Goal: Navigation & Orientation: Find specific page/section

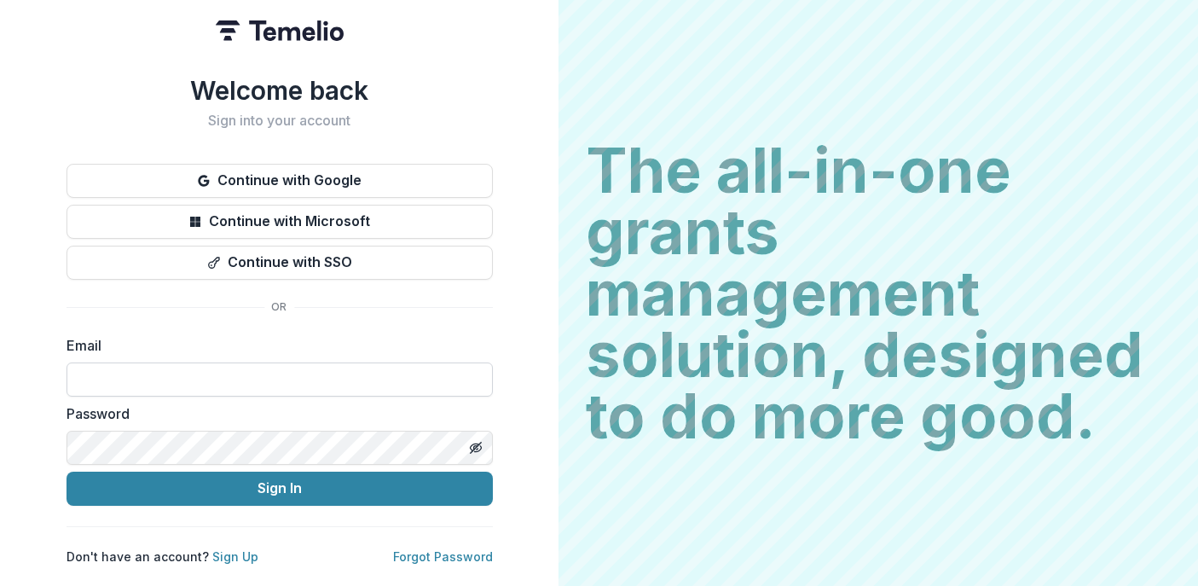
click at [136, 366] on input at bounding box center [280, 380] width 427 height 34
type input "**********"
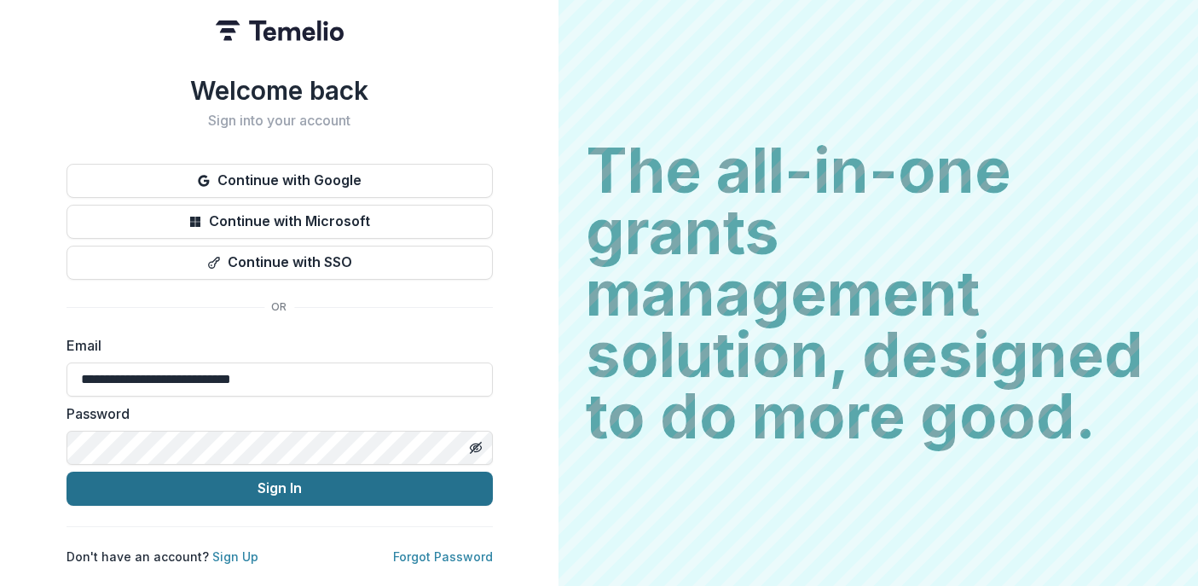
click at [235, 476] on button "Sign In" at bounding box center [280, 489] width 427 height 34
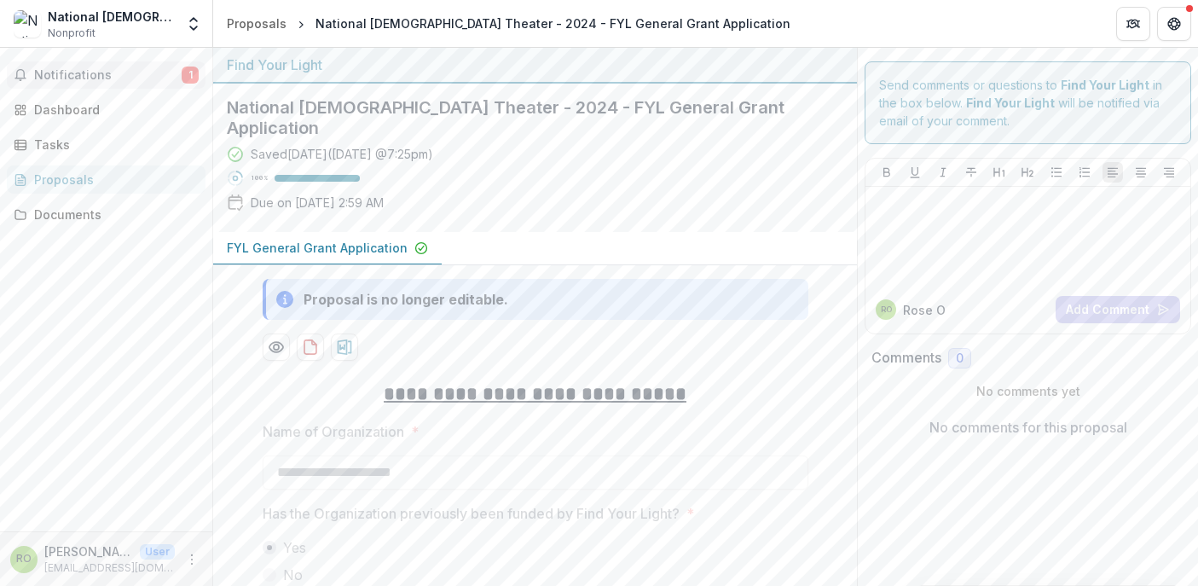
click at [100, 71] on span "Notifications" at bounding box center [108, 75] width 148 height 15
click at [57, 110] on div "Dashboard" at bounding box center [113, 110] width 158 height 18
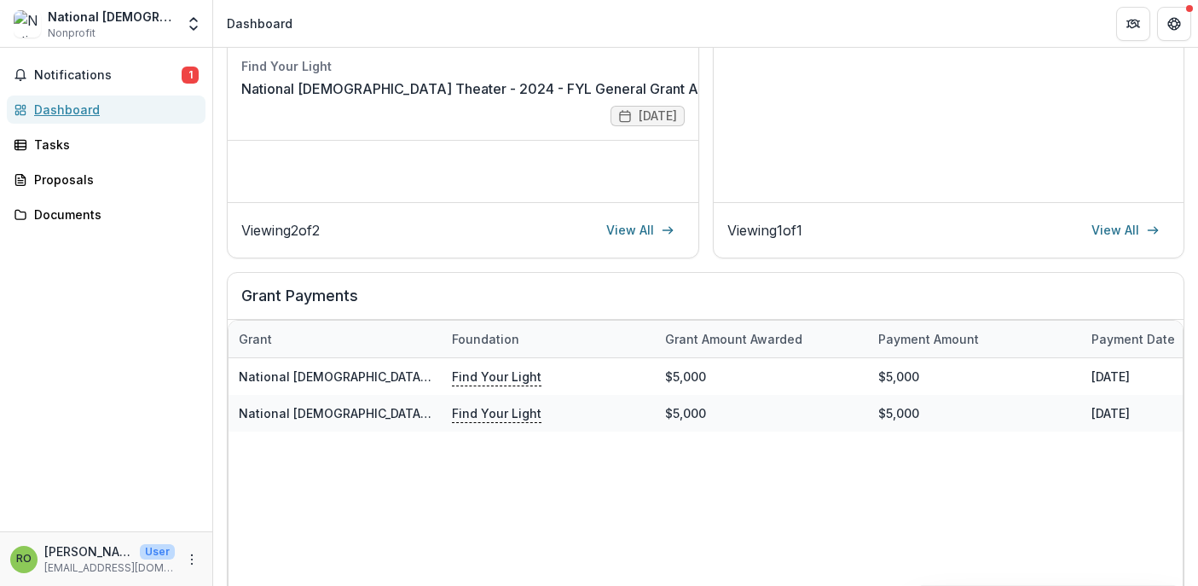
scroll to position [425, 0]
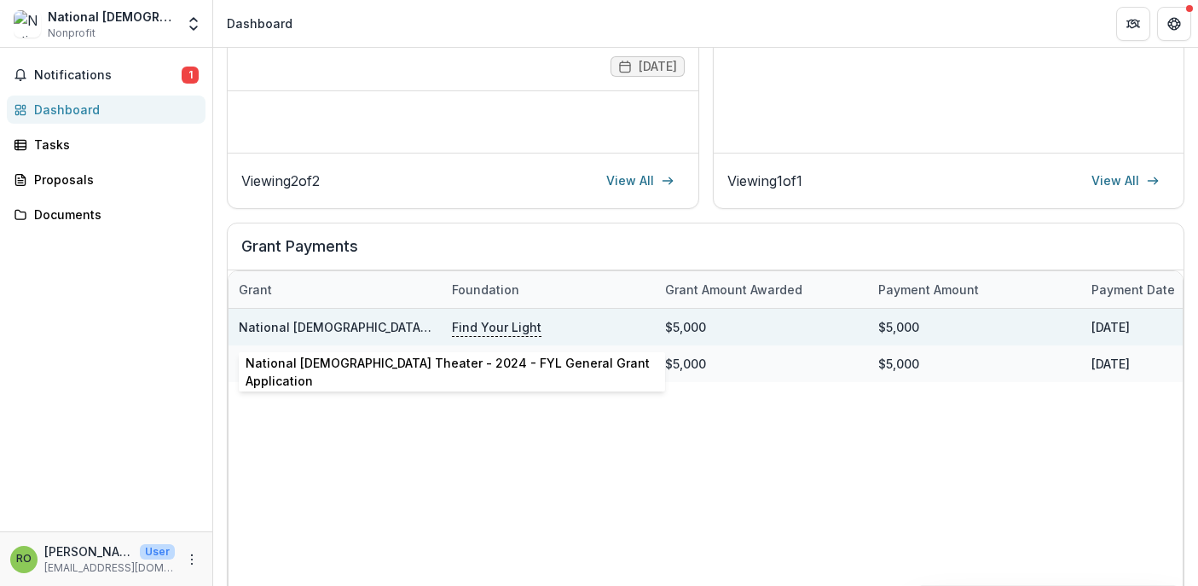
click at [396, 328] on link "National [DEMOGRAPHIC_DATA] Theater - 2024 - FYL General Grant Application" at bounding box center [476, 327] width 475 height 15
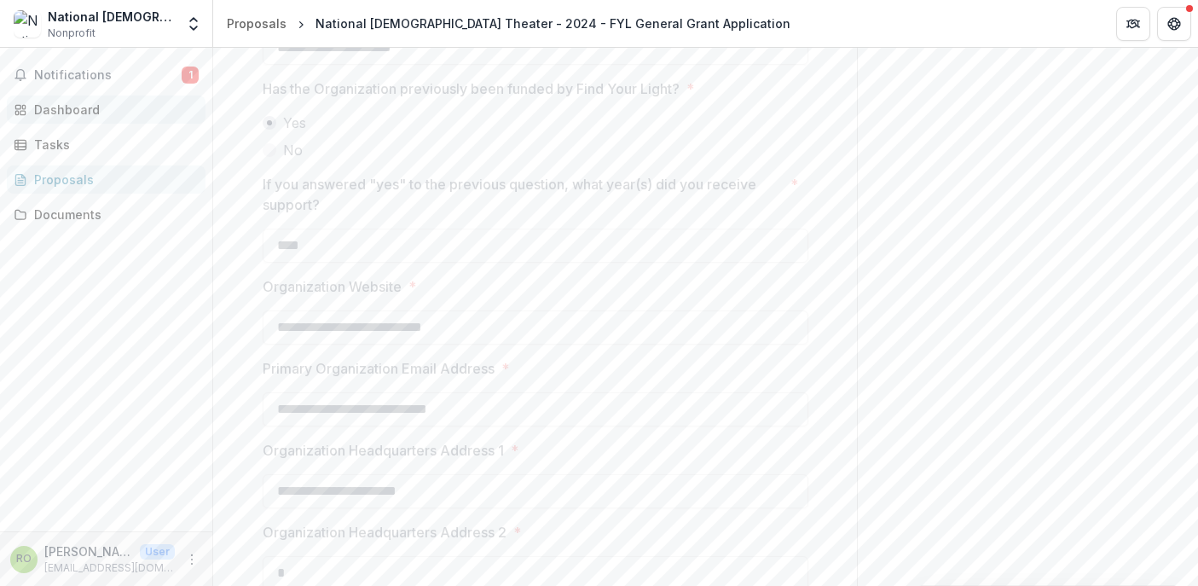
click at [73, 111] on div "Dashboard" at bounding box center [113, 110] width 158 height 18
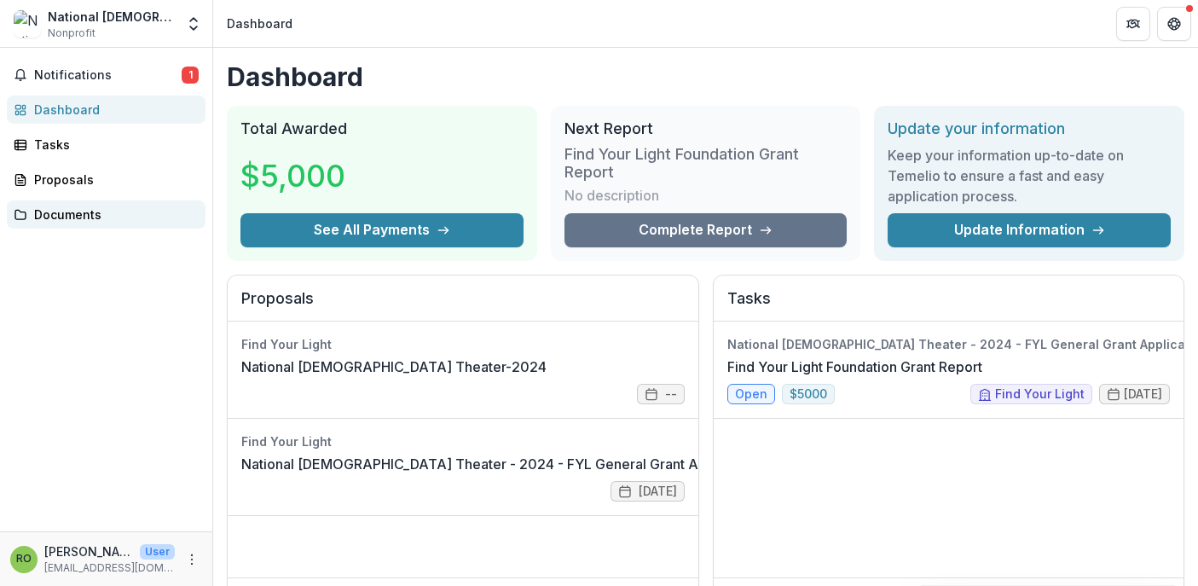
click at [51, 209] on div "Documents" at bounding box center [113, 215] width 158 height 18
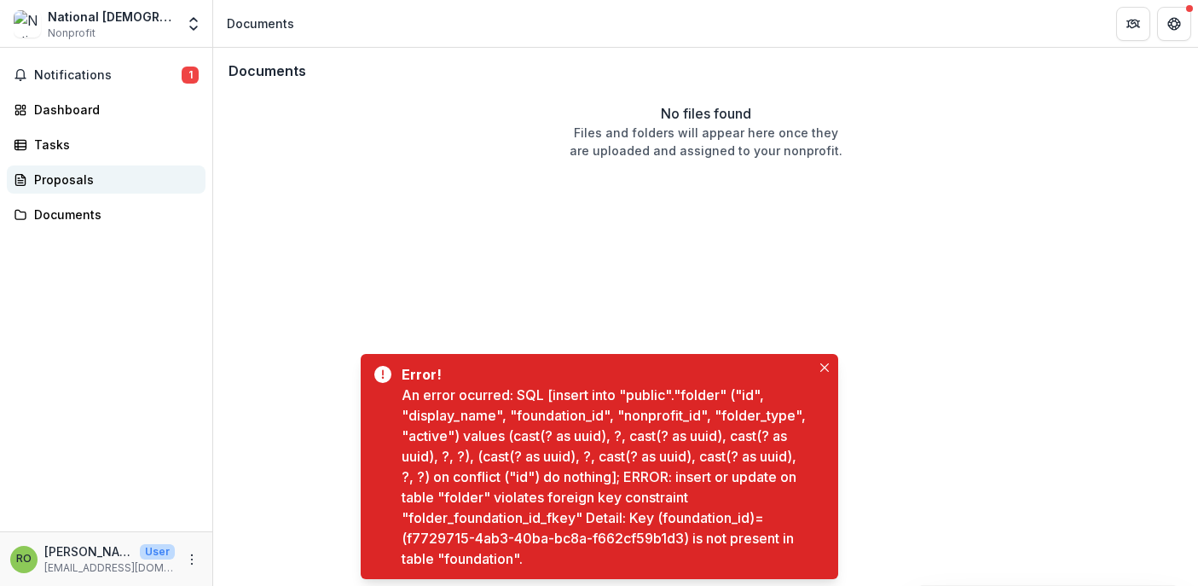
click at [54, 177] on div "Proposals" at bounding box center [113, 180] width 158 height 18
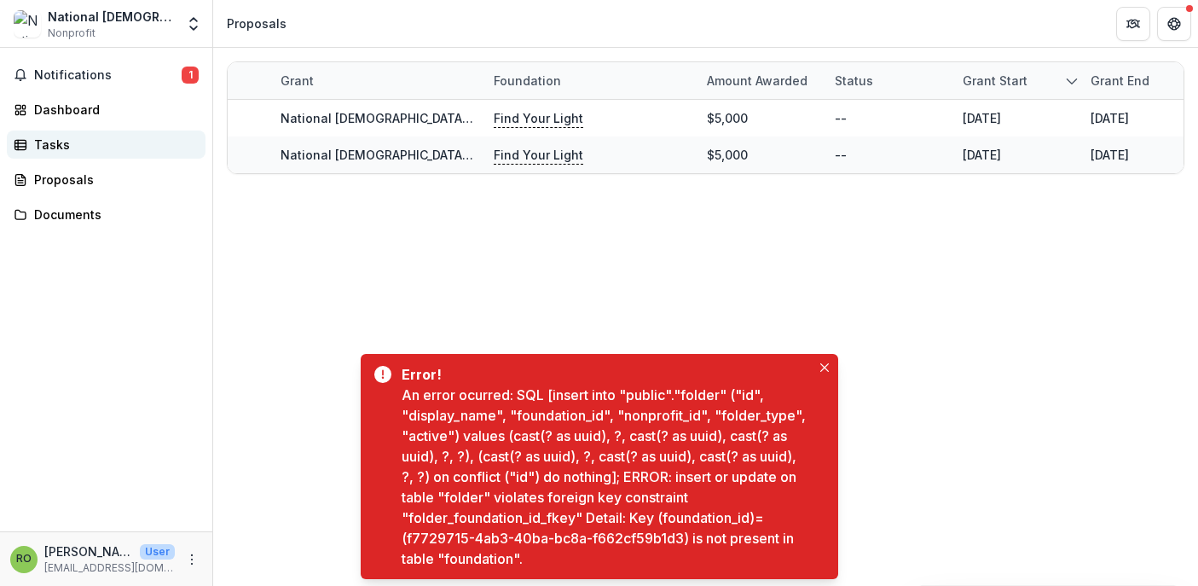
click at [58, 146] on div "Tasks" at bounding box center [113, 145] width 158 height 18
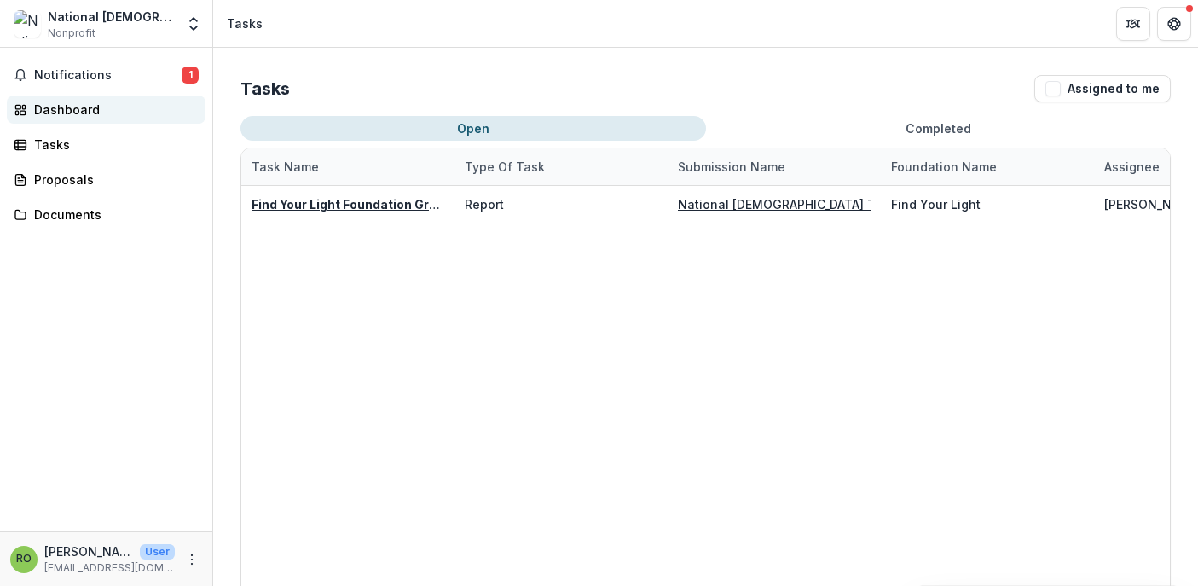
click at [78, 113] on div "Dashboard" at bounding box center [113, 110] width 158 height 18
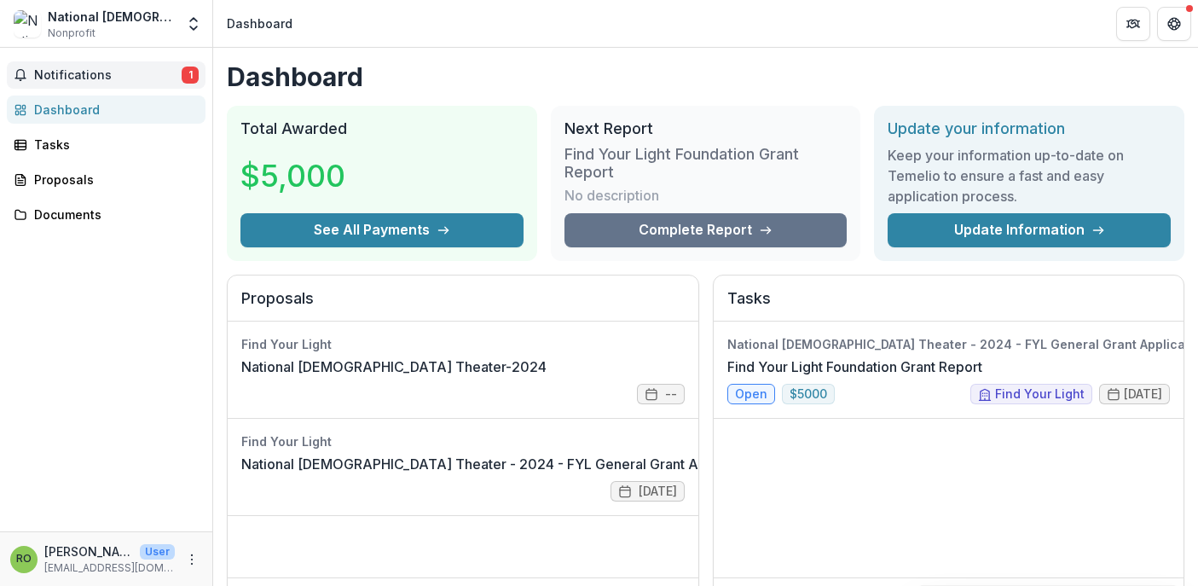
click at [72, 79] on span "Notifications" at bounding box center [108, 75] width 148 height 15
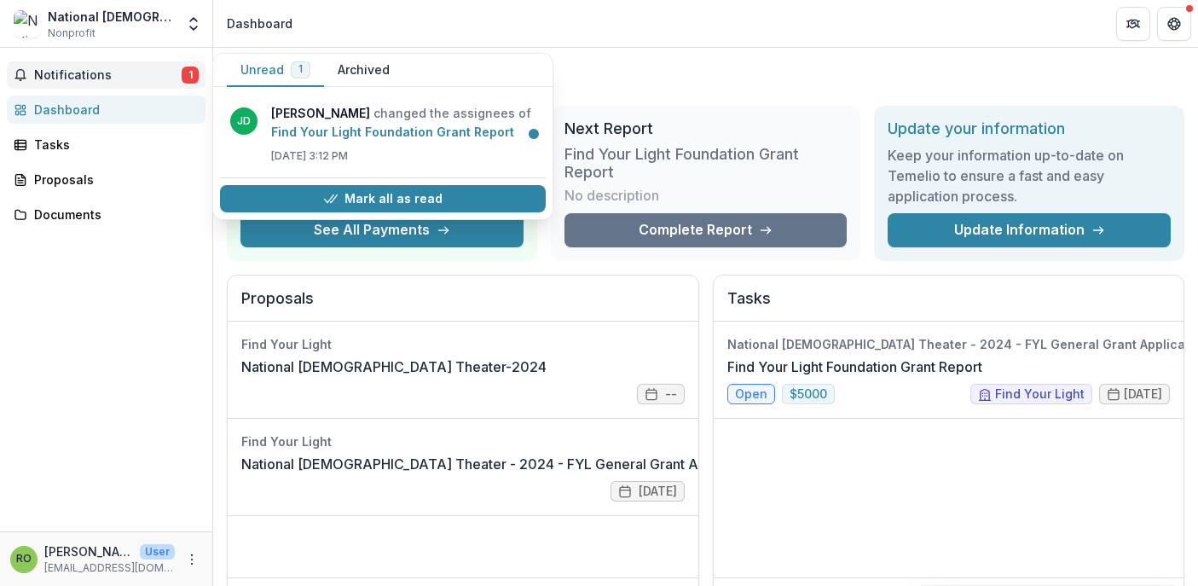
click at [81, 73] on span "Notifications" at bounding box center [108, 75] width 148 height 15
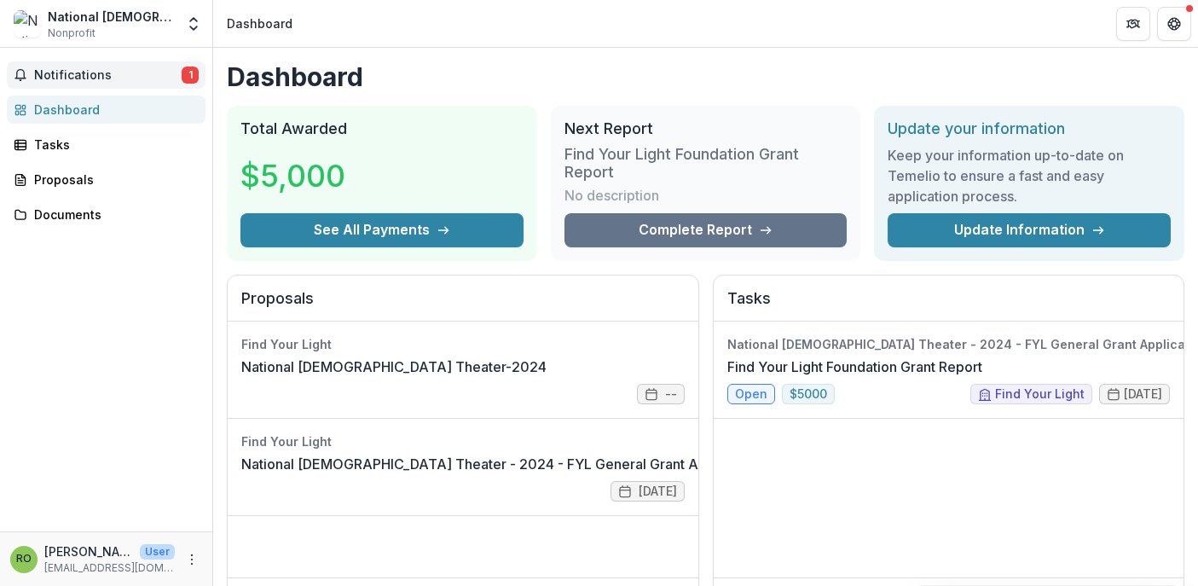
click at [142, 71] on span "Notifications" at bounding box center [108, 75] width 148 height 15
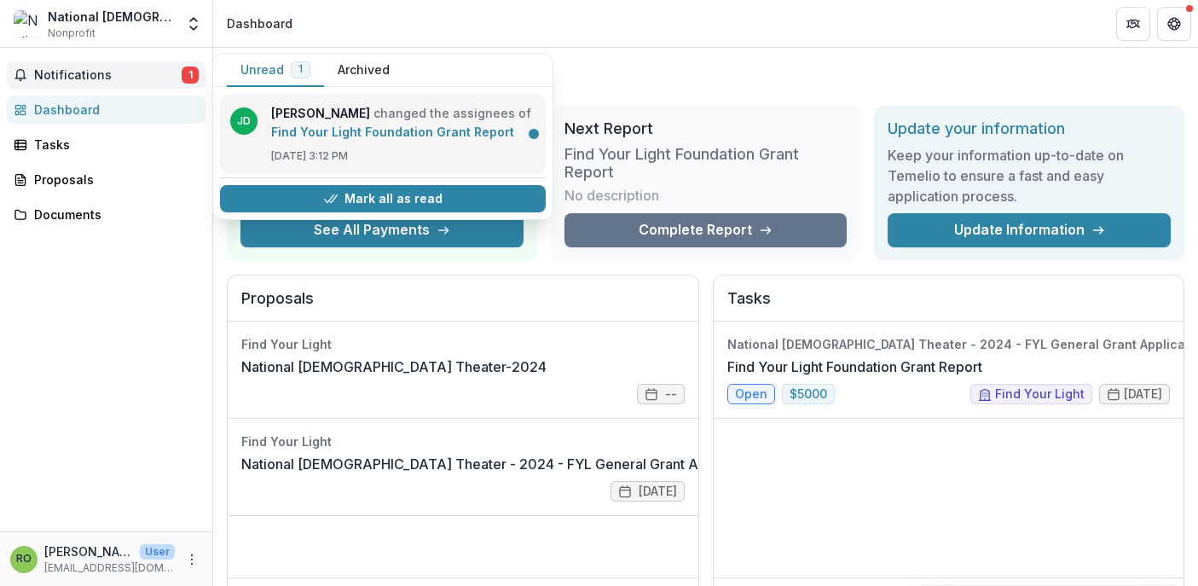
click at [425, 129] on link "Find Your Light Foundation Grant Report" at bounding box center [392, 132] width 243 height 15
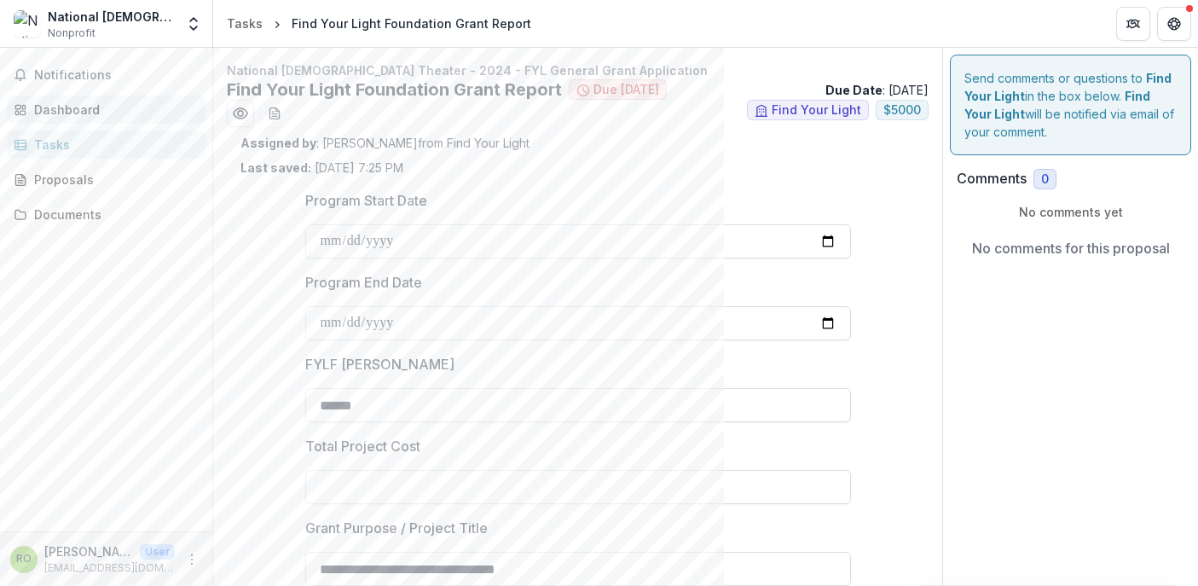
click at [67, 106] on div "Dashboard" at bounding box center [113, 110] width 158 height 18
